Goal: Task Accomplishment & Management: Manage account settings

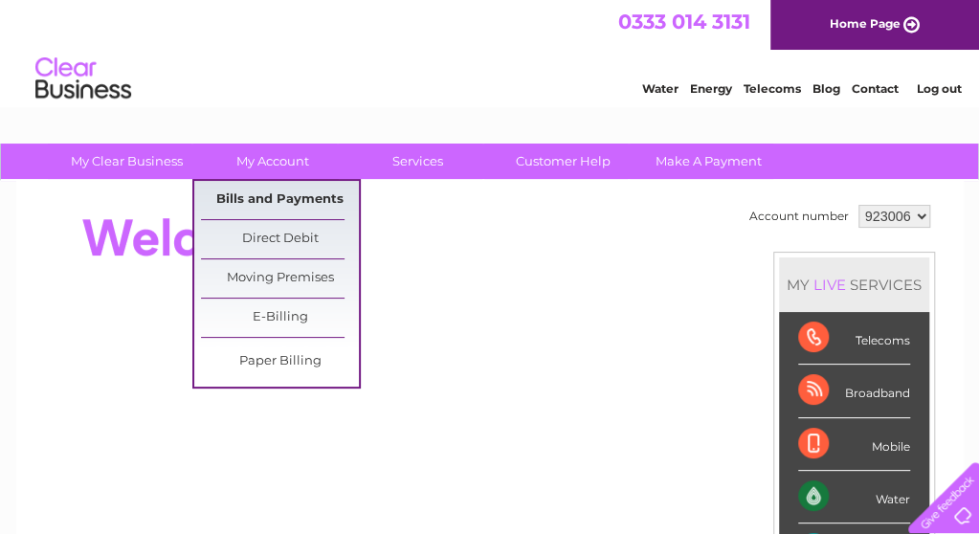
click at [273, 204] on link "Bills and Payments" at bounding box center [280, 200] width 158 height 38
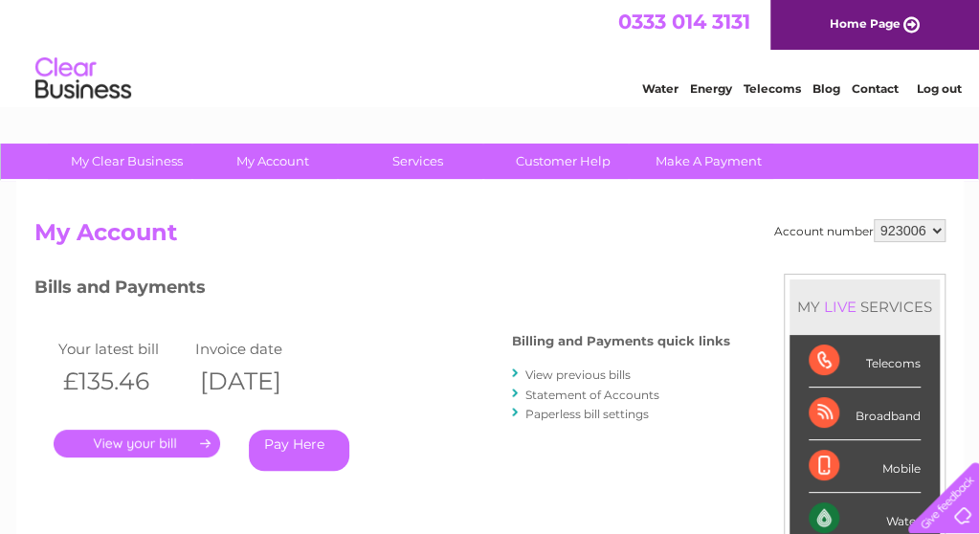
click at [142, 445] on link "." at bounding box center [137, 444] width 166 height 28
